Goal: Find specific page/section: Find specific page/section

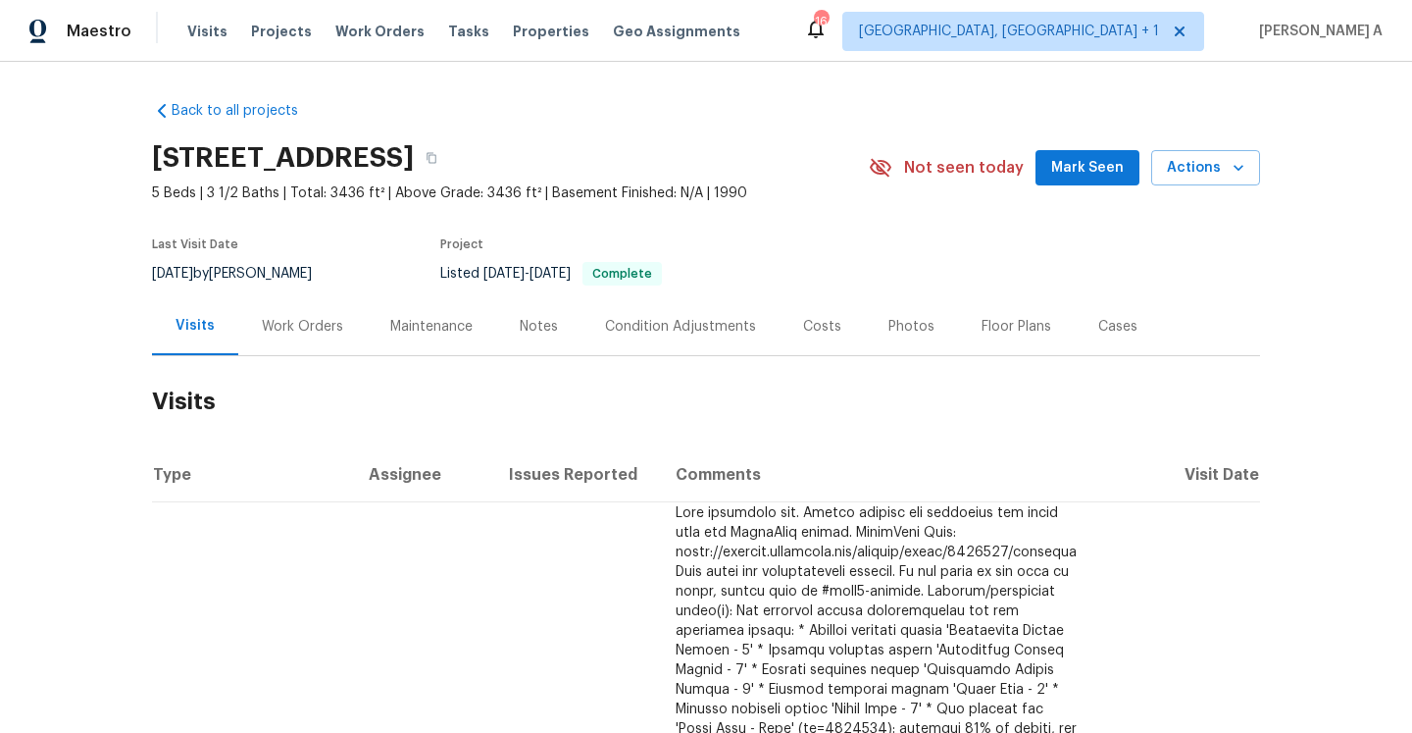
click at [299, 317] on div "Work Orders" at bounding box center [302, 327] width 81 height 20
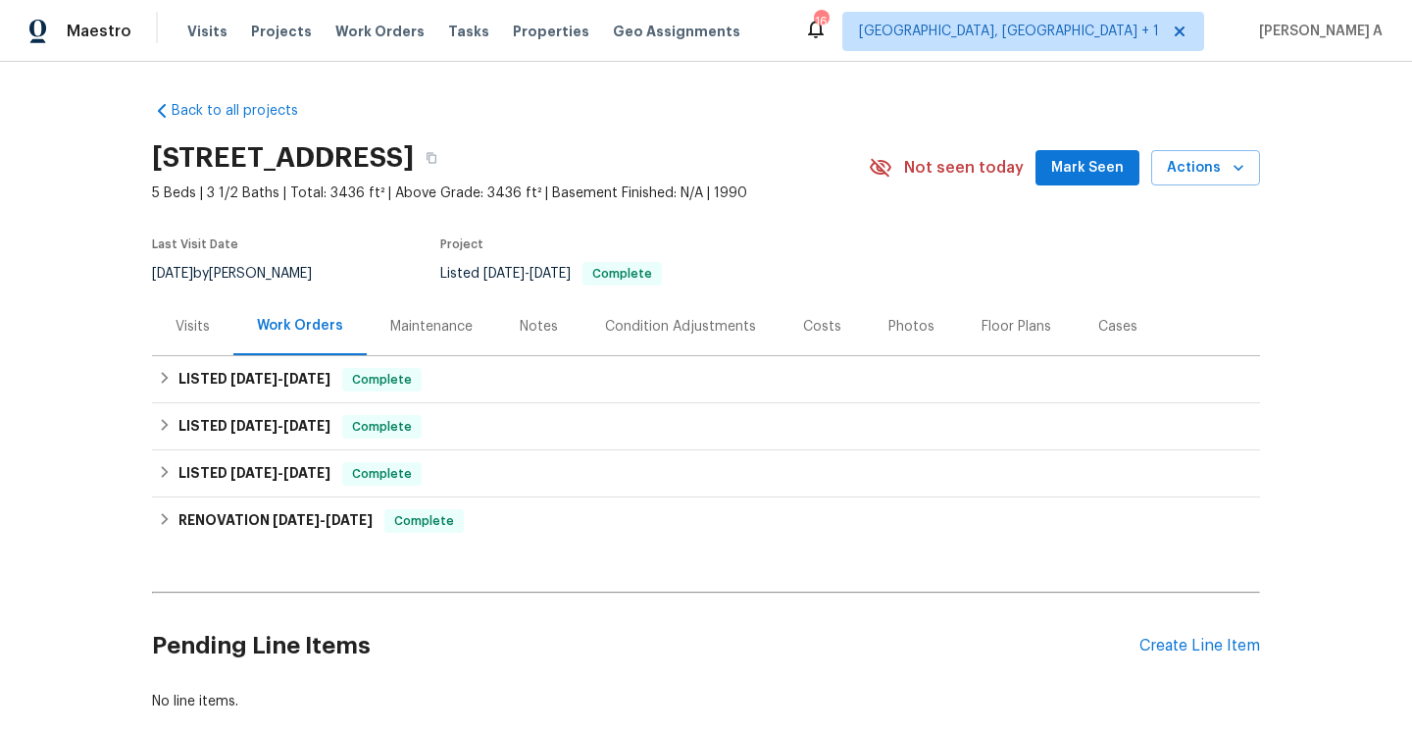
click at [202, 342] on div "Visits" at bounding box center [192, 326] width 81 height 58
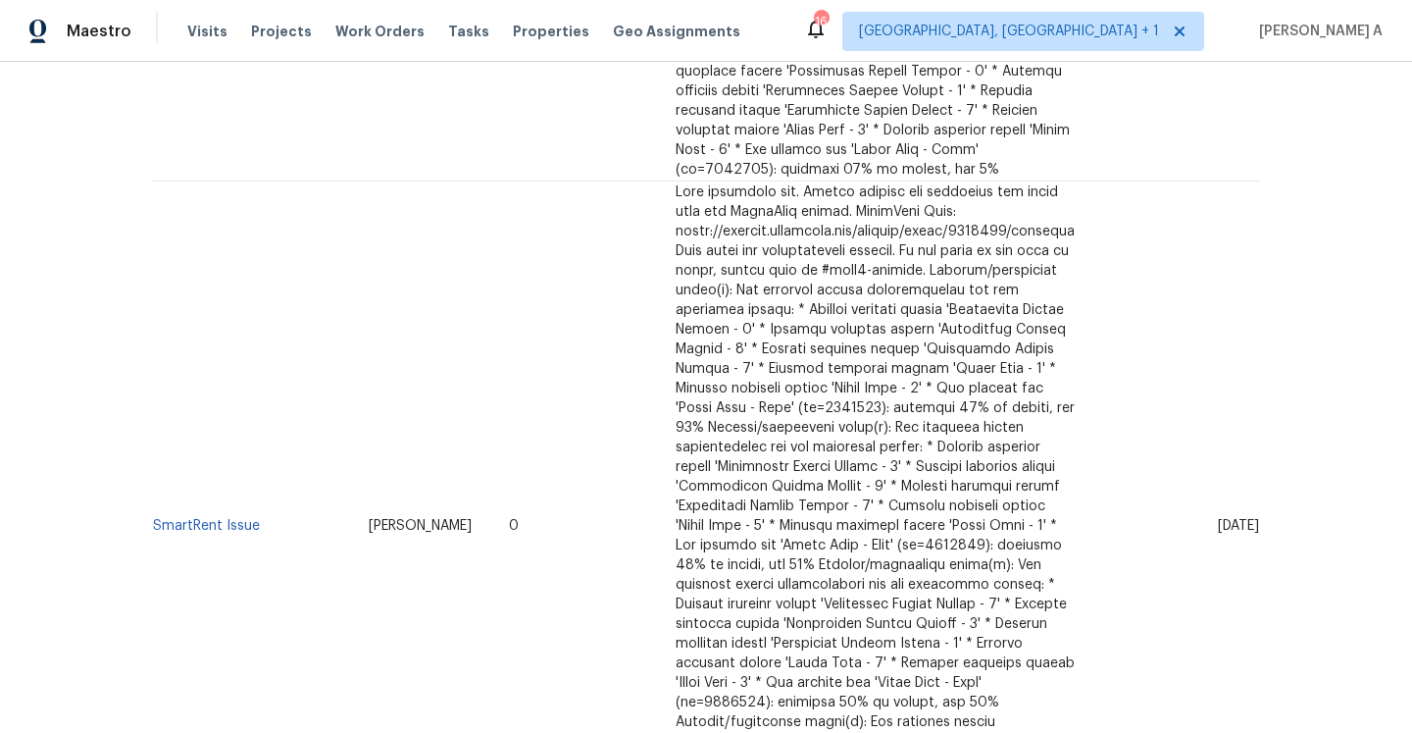
scroll to position [2353, 0]
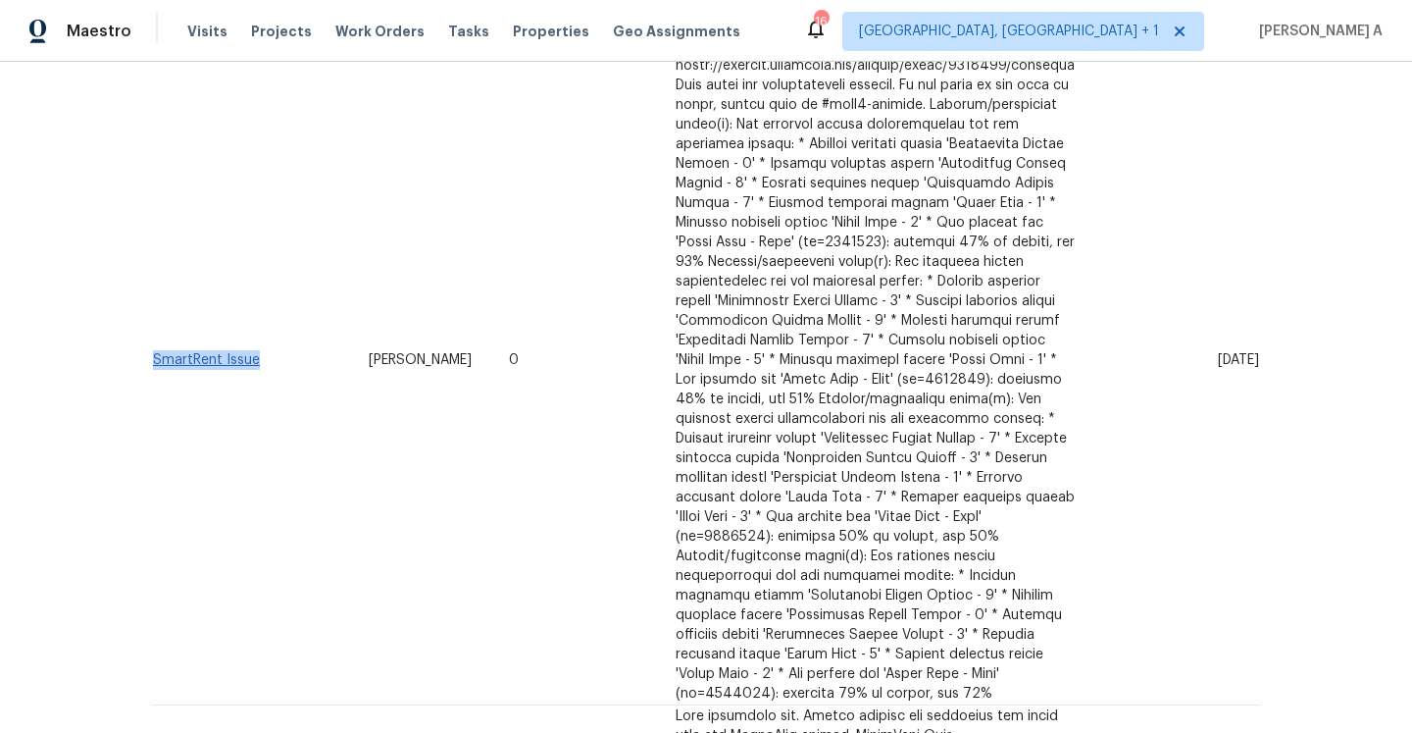
drag, startPoint x: 268, startPoint y: 227, endPoint x: 153, endPoint y: 228, distance: 114.8
click at [154, 228] on td "SmartRent Issue" at bounding box center [252, 360] width 201 height 689
copy link "SmartRent Issue"
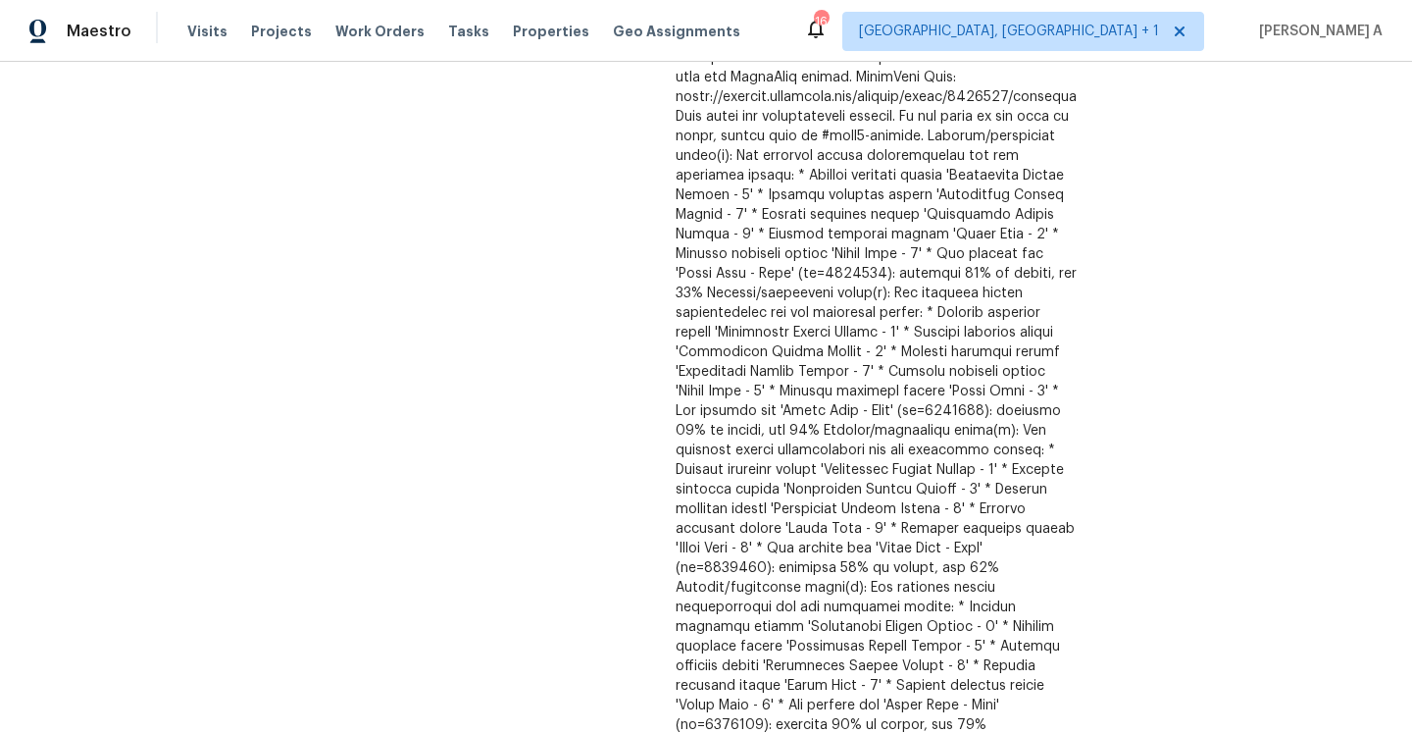
scroll to position [232, 0]
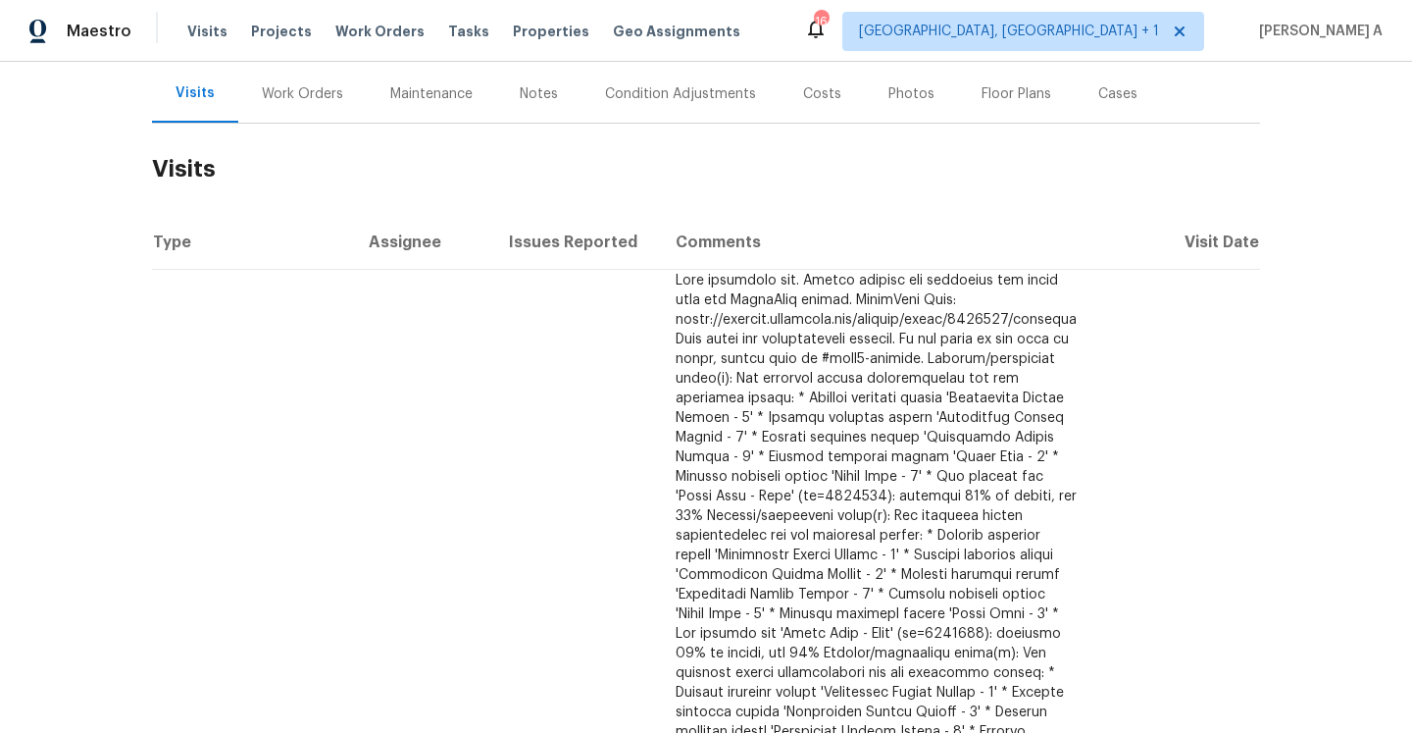
click at [305, 122] on div "Work Orders" at bounding box center [302, 94] width 128 height 58
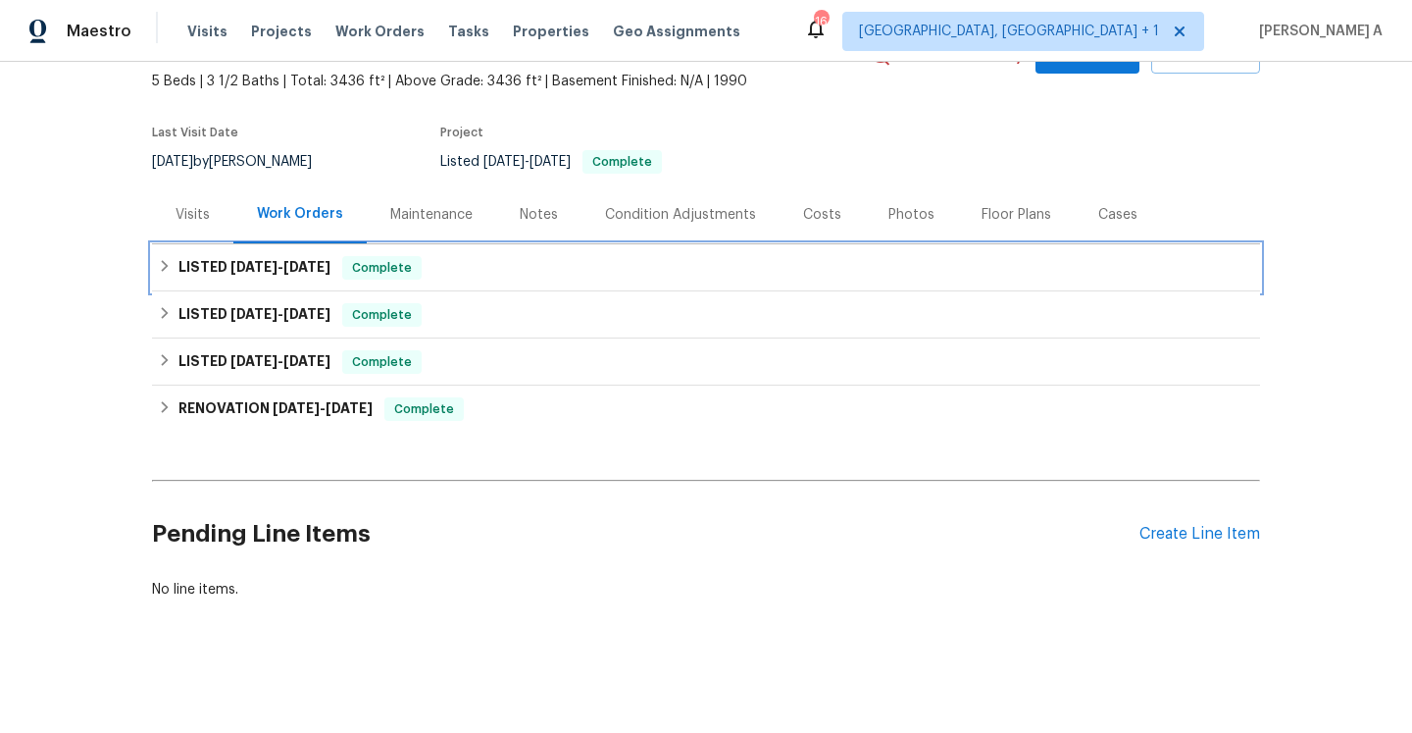
click at [286, 272] on span "[DATE] - [DATE]" at bounding box center [280, 267] width 100 height 14
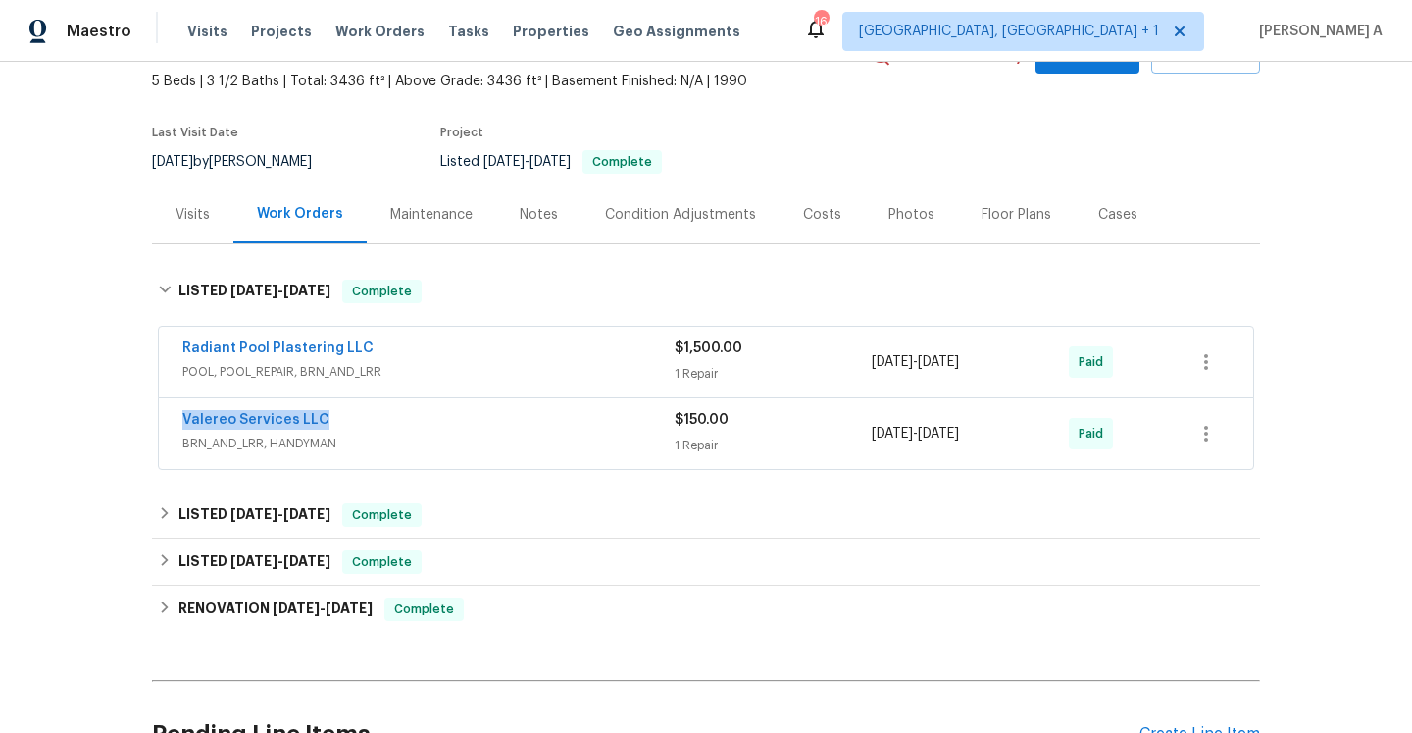
drag, startPoint x: 357, startPoint y: 421, endPoint x: 180, endPoint y: 422, distance: 176.5
click at [180, 422] on div "Valereo Services LLC BRN_AND_LRR, HANDYMAN $150.00 1 Repair [DATE] - [DATE] Paid" at bounding box center [706, 433] width 1094 height 71
copy link "Valereo Services LLC"
click at [404, 424] on div "Valereo Services LLC" at bounding box center [428, 422] width 492 height 24
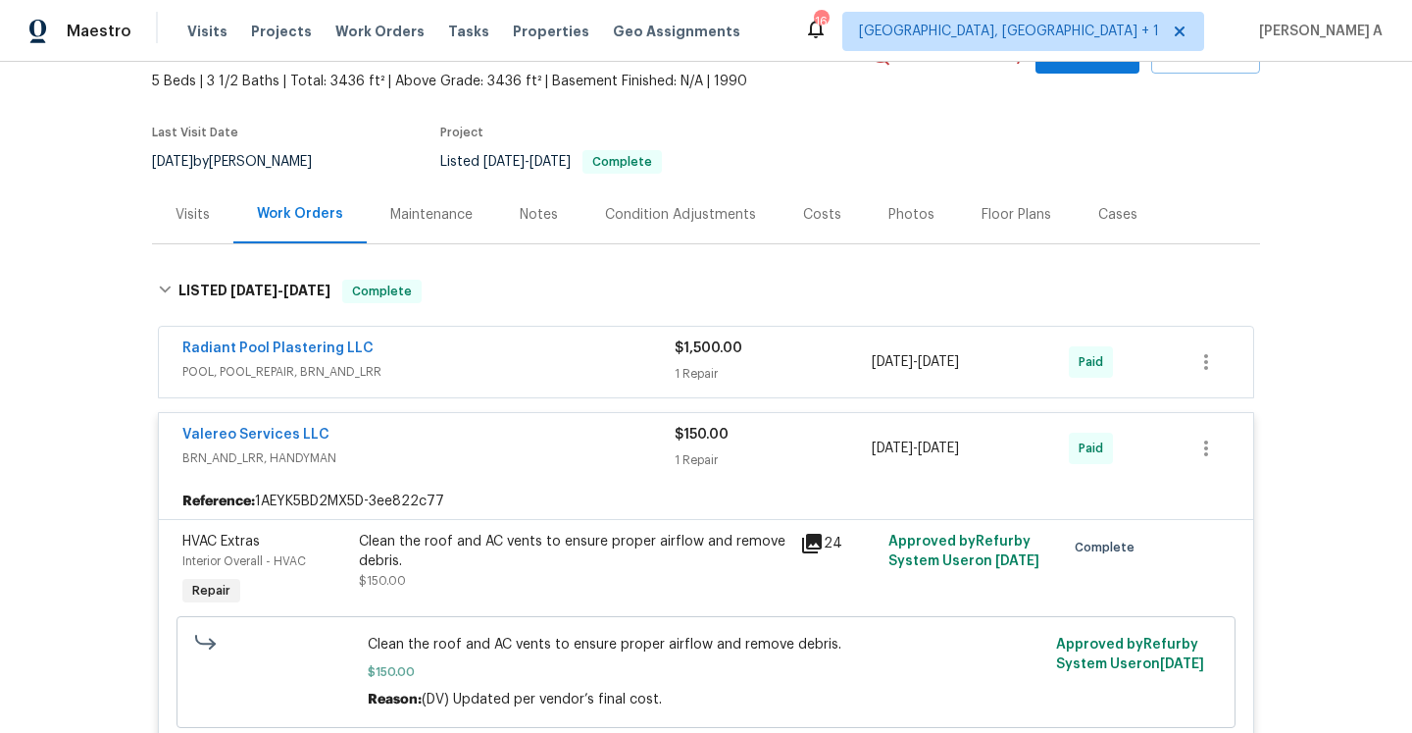
click at [185, 243] on div "Visits Work Orders Maintenance Notes Condition Adjustments Costs Photos Floor P…" at bounding box center [706, 214] width 1108 height 59
click at [185, 231] on div "Visits" at bounding box center [192, 214] width 81 height 58
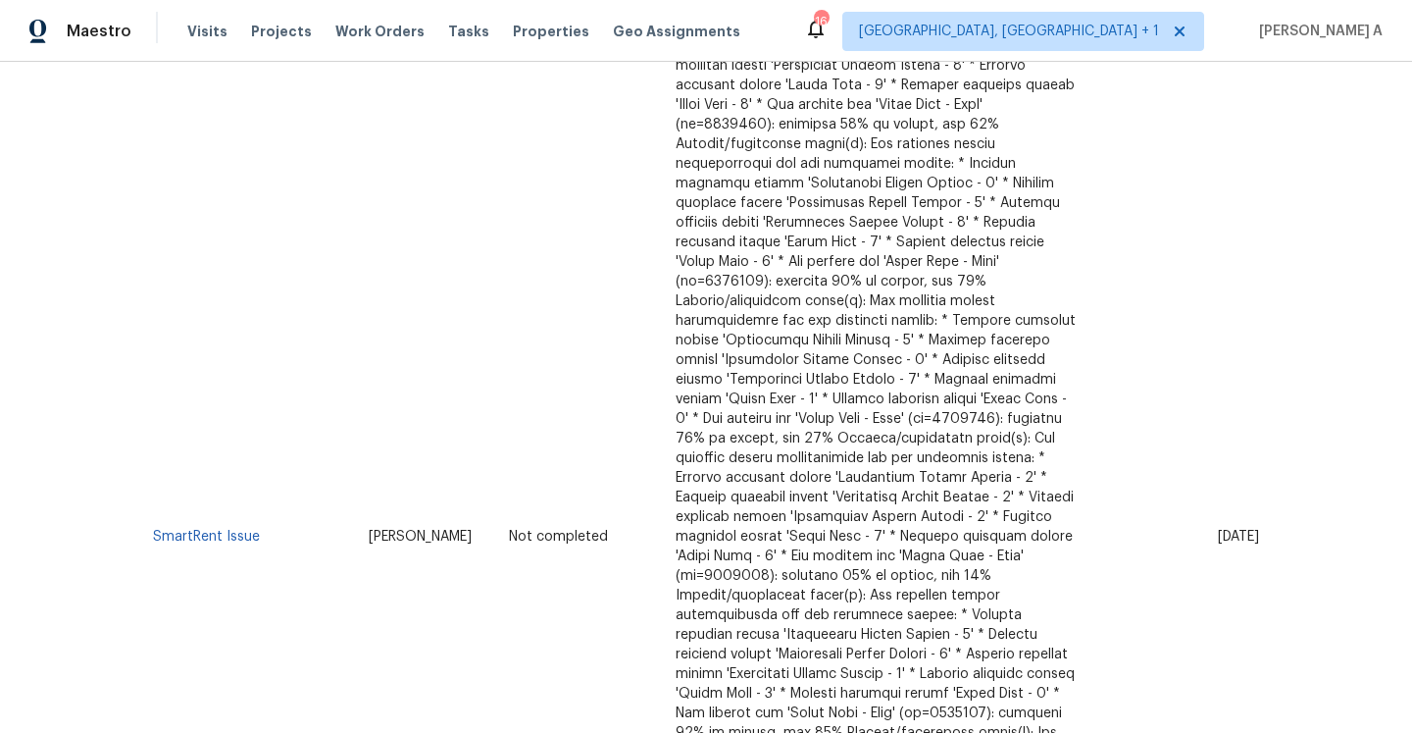
scroll to position [998, 0]
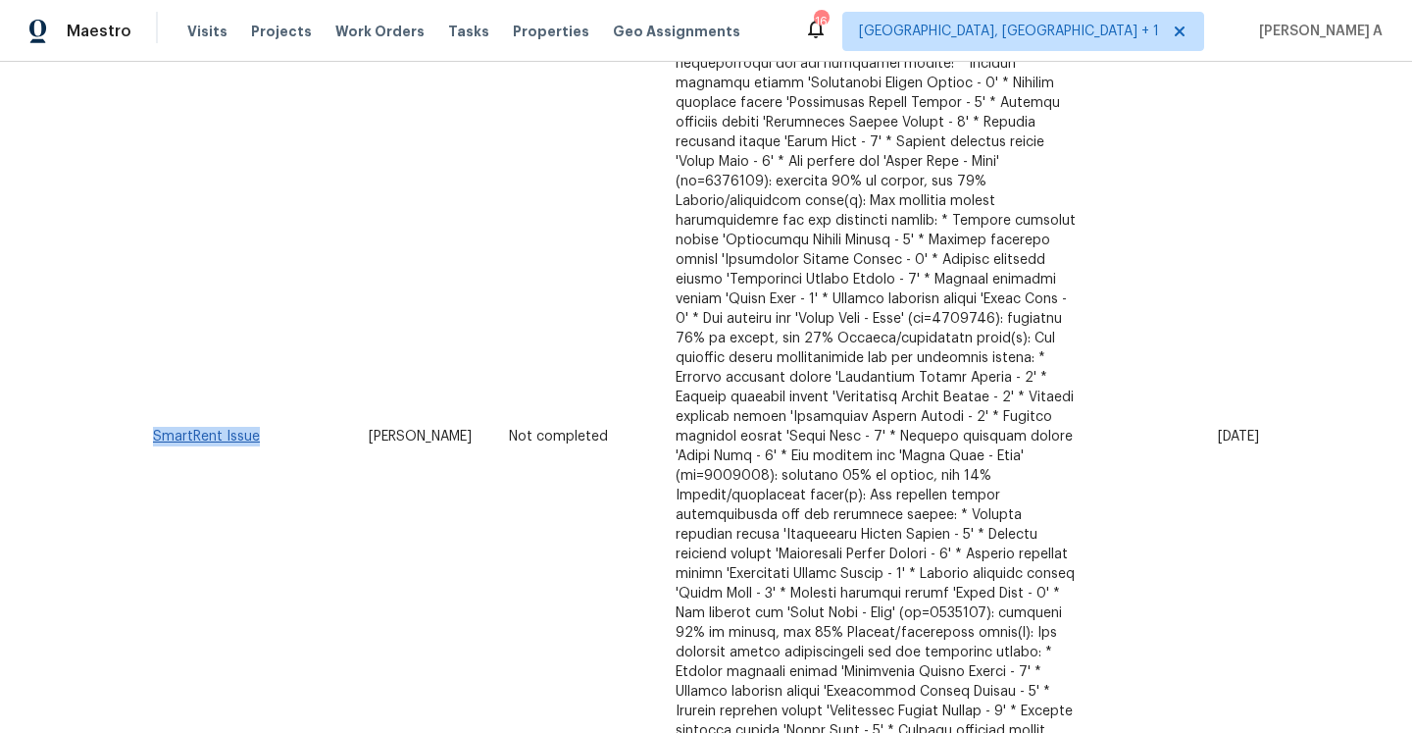
drag, startPoint x: 267, startPoint y: 380, endPoint x: 156, endPoint y: 380, distance: 110.8
click at [156, 380] on td "SmartRent Issue" at bounding box center [252, 437] width 201 height 1866
copy link "SmartRent Issue"
